Goal: Entertainment & Leisure: Consume media (video, audio)

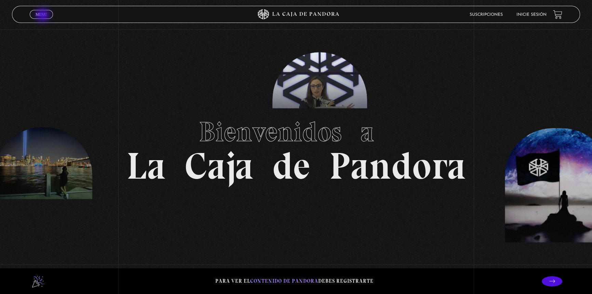
click at [43, 16] on span "Menu" at bounding box center [41, 14] width 11 height 4
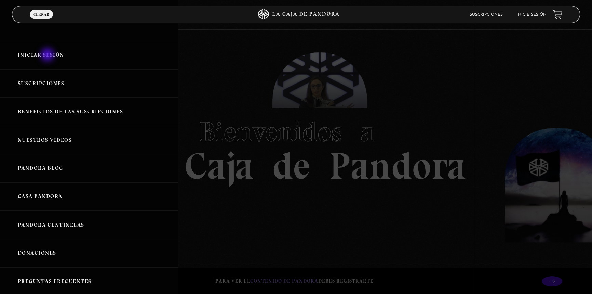
click at [48, 55] on link "Iniciar Sesión" at bounding box center [89, 55] width 178 height 28
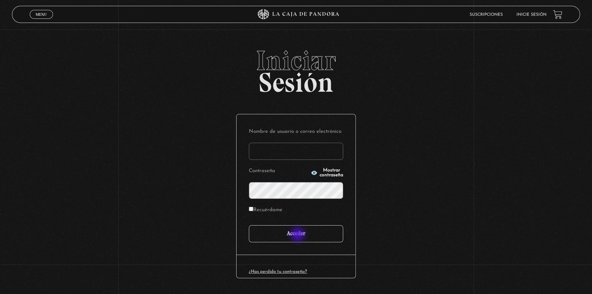
type input "Verito55"
click at [298, 235] on input "Acceder" at bounding box center [296, 233] width 94 height 17
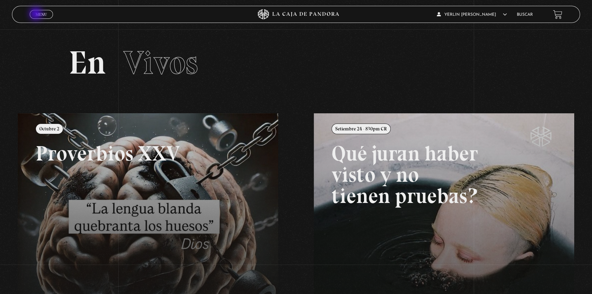
click at [37, 14] on span "Menu" at bounding box center [41, 14] width 11 height 4
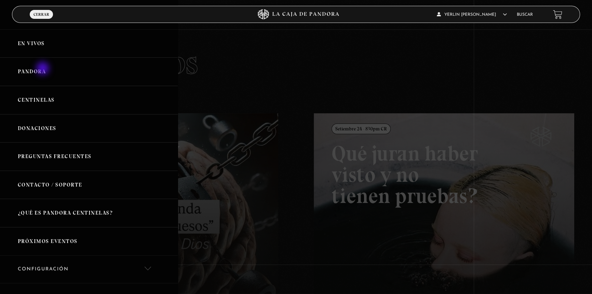
click at [43, 69] on link "Pandora" at bounding box center [89, 71] width 178 height 28
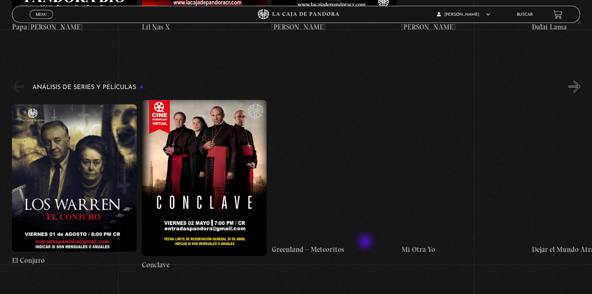
scroll to position [1336, 0]
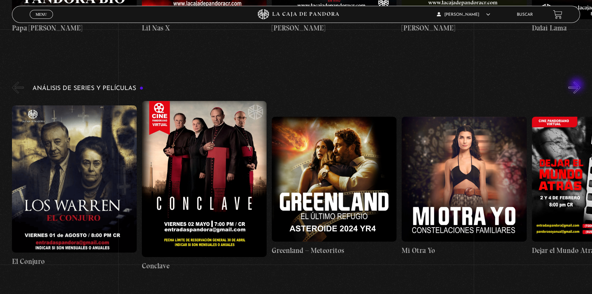
click at [577, 85] on button "»" at bounding box center [574, 87] width 12 height 12
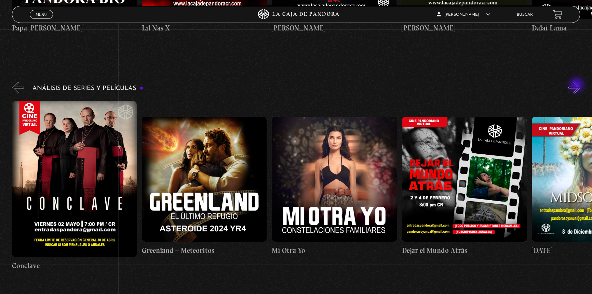
click at [577, 85] on button "»" at bounding box center [574, 87] width 12 height 12
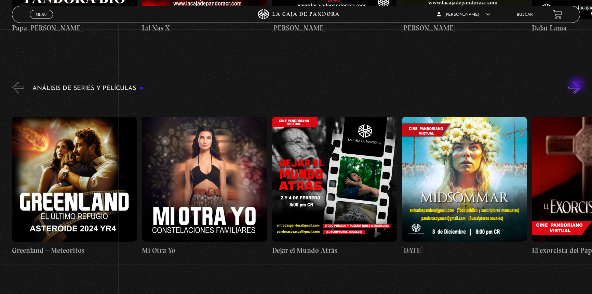
click at [577, 85] on button "»" at bounding box center [574, 87] width 12 height 12
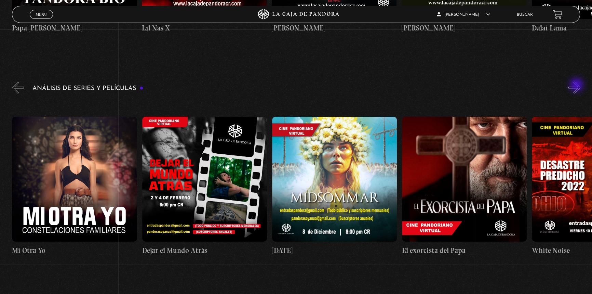
click at [577, 85] on button "»" at bounding box center [574, 87] width 12 height 12
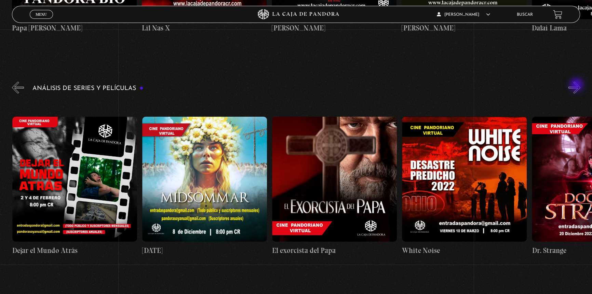
click at [577, 85] on button "»" at bounding box center [574, 87] width 12 height 12
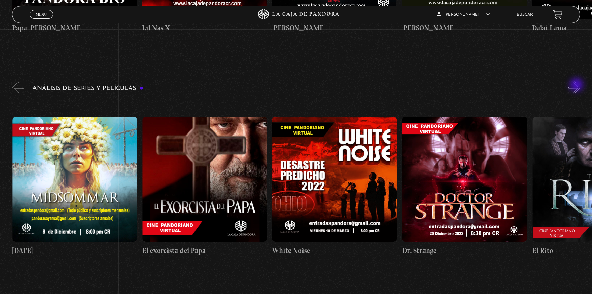
click at [577, 85] on button "»" at bounding box center [574, 87] width 12 height 12
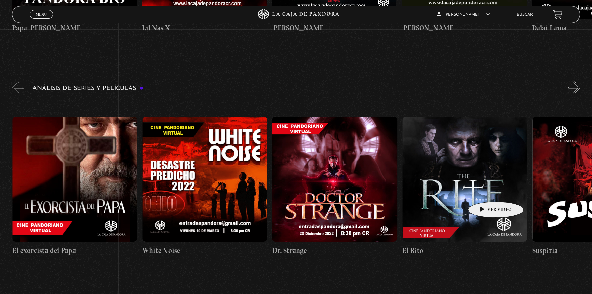
scroll to position [0, 779]
click at [445, 222] on figure at bounding box center [464, 179] width 125 height 125
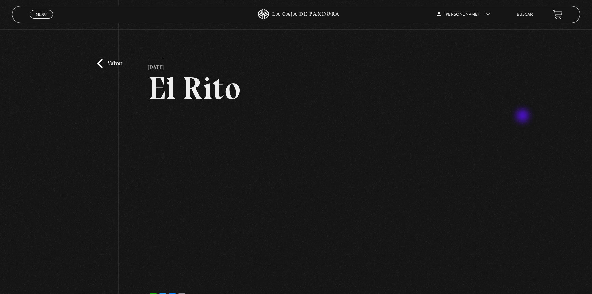
click at [523, 116] on div "Volver [DATE] [GEOGRAPHIC_DATA] WhatsApp Twitter Messenger Email" at bounding box center [296, 170] width 592 height 282
click at [540, 110] on div "Volver [DATE] [GEOGRAPHIC_DATA] WhatsApp Twitter Messenger Email" at bounding box center [296, 170] width 592 height 282
